Goal: Check status: Check status

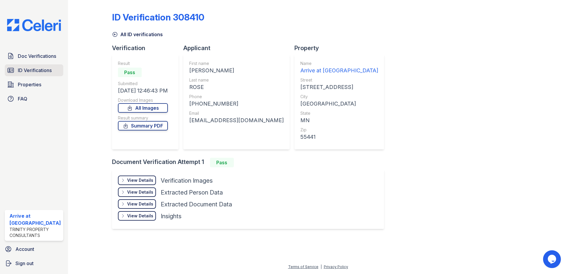
click at [35, 70] on span "ID Verifications" at bounding box center [35, 70] width 34 height 7
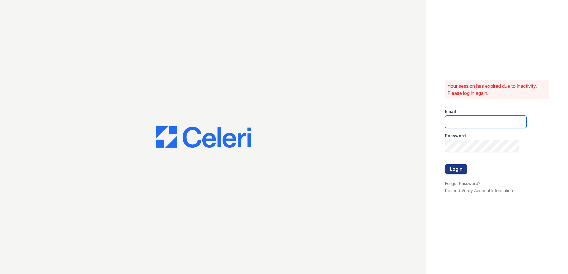
type input "[EMAIL_ADDRESS][DOMAIN_NAME]"
click at [459, 165] on button "Login" at bounding box center [456, 170] width 22 height 10
